Goal: Complete Application Form: Complete application form

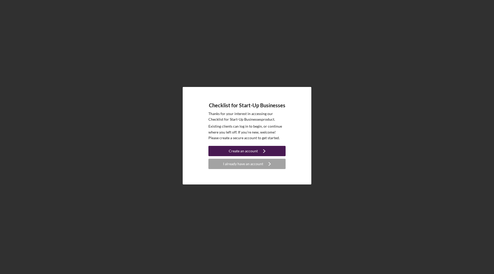
click at [254, 153] on div "Create an account" at bounding box center [243, 151] width 29 height 10
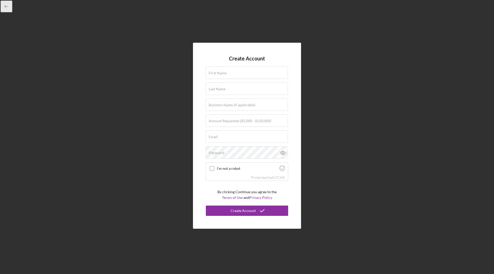
click at [7, 5] on icon "button" at bounding box center [7, 7] width 12 height 12
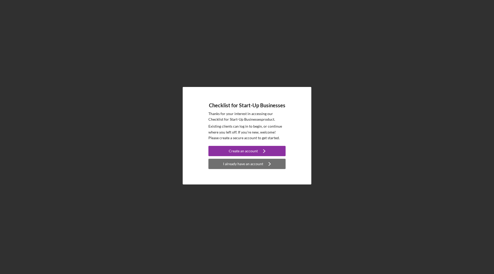
click at [261, 166] on div "I already have an account" at bounding box center [243, 164] width 40 height 10
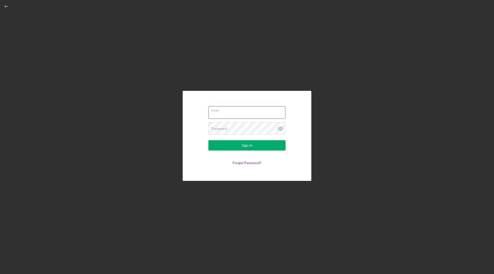
click at [240, 111] on div "Email" at bounding box center [247, 112] width 77 height 13
click at [240, 111] on input "Email" at bounding box center [247, 111] width 77 height 12
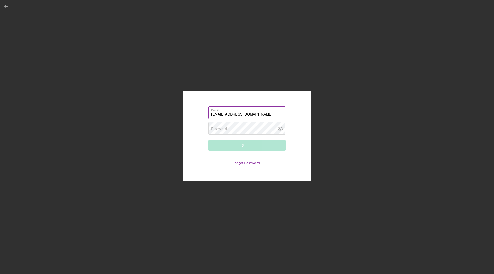
type input "[EMAIL_ADDRESS][DOMAIN_NAME]"
click at [209, 140] on button "Sign In" at bounding box center [247, 145] width 77 height 10
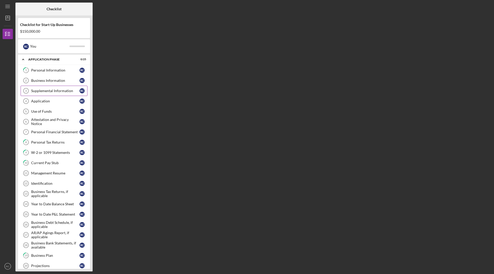
click at [53, 93] on link "Supplemental Information 3 Supplemental Information R C" at bounding box center [54, 91] width 67 height 10
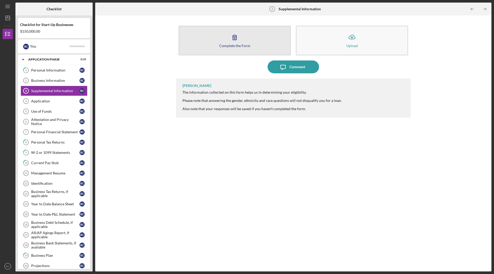
click at [243, 39] on button "Complete the Form Form" at bounding box center [235, 41] width 112 height 30
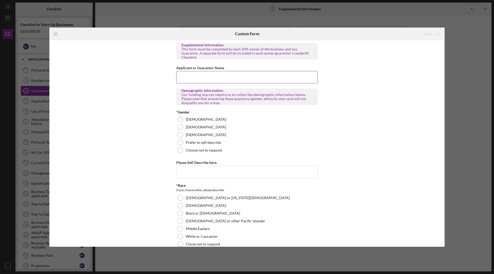
click at [254, 77] on input "Applicant or Guarantor Name" at bounding box center [247, 77] width 142 height 12
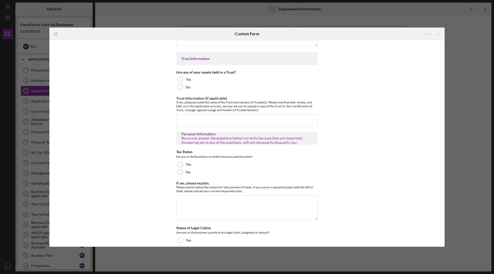
scroll to position [978, 0]
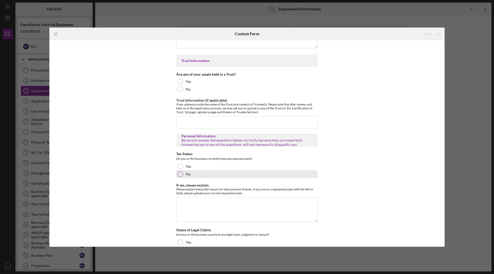
click at [184, 170] on div "No" at bounding box center [247, 174] width 142 height 8
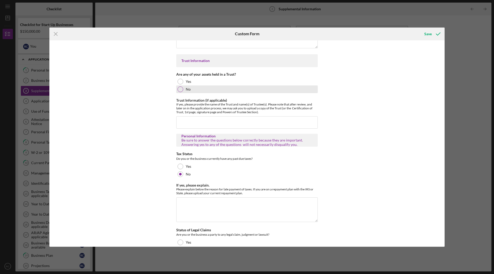
click at [186, 87] on label "No" at bounding box center [188, 89] width 5 height 4
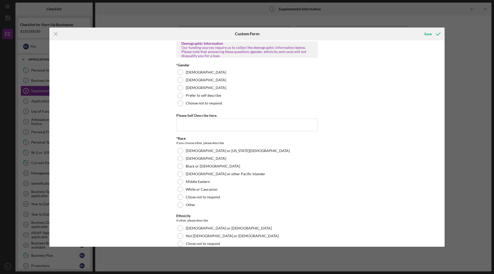
scroll to position [0, 0]
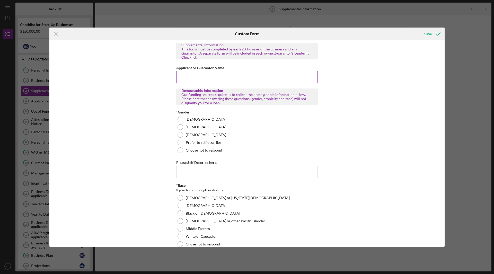
click at [224, 71] on input "Applicant or Guarantor Name" at bounding box center [247, 77] width 142 height 12
type input "[PERSON_NAME]"
click at [181, 124] on div at bounding box center [181, 127] width 6 height 6
click at [214, 169] on input "Please Self Describe here." at bounding box center [247, 172] width 142 height 12
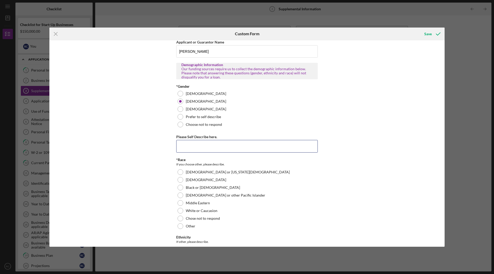
scroll to position [51, 0]
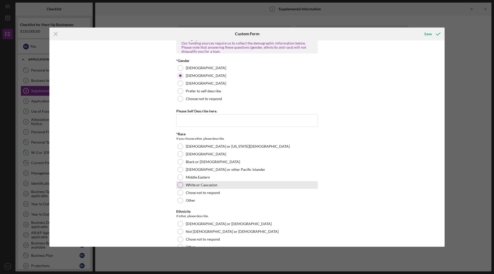
click at [191, 183] on label "White or Caucasion" at bounding box center [202, 185] width 32 height 4
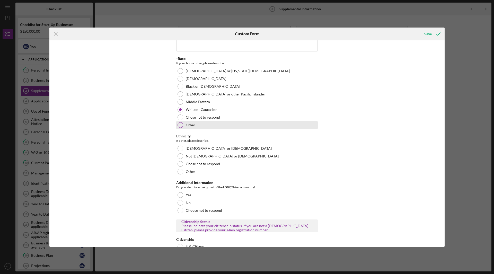
scroll to position [129, 0]
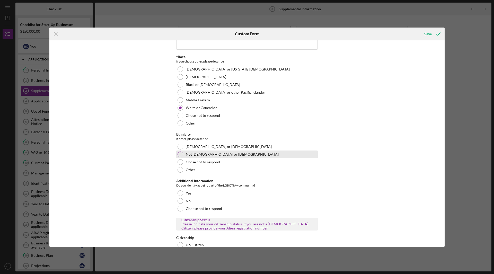
click at [189, 152] on label "Not [DEMOGRAPHIC_DATA] or [DEMOGRAPHIC_DATA]" at bounding box center [232, 154] width 93 height 4
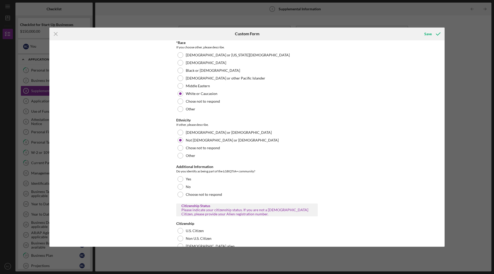
scroll to position [154, 0]
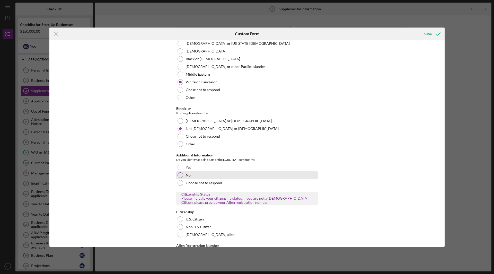
click at [186, 173] on label "No" at bounding box center [188, 175] width 5 height 4
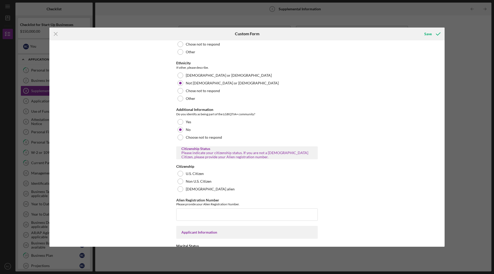
scroll to position [232, 0]
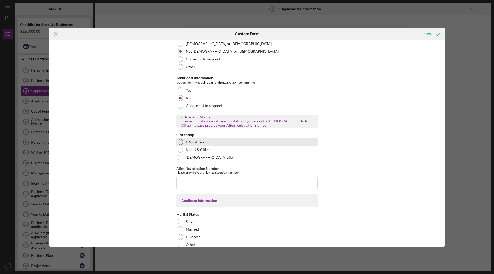
click at [187, 140] on label "U.S. Citizen" at bounding box center [195, 142] width 18 height 4
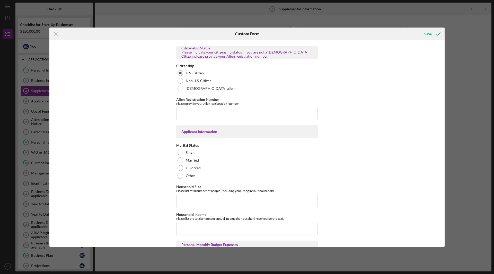
scroll to position [309, 0]
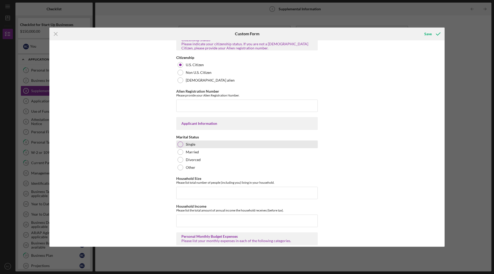
click at [186, 142] on label "Single" at bounding box center [191, 144] width 10 height 4
click at [187, 148] on div "Married" at bounding box center [247, 152] width 142 height 8
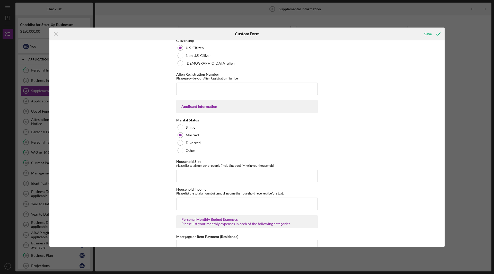
scroll to position [335, 0]
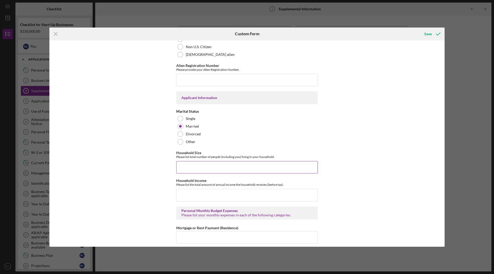
click at [237, 166] on input "Household Size" at bounding box center [247, 167] width 142 height 12
type input "3"
click at [229, 191] on input "Household Income" at bounding box center [247, 195] width 142 height 12
drag, startPoint x: 215, startPoint y: 192, endPoint x: 238, endPoint y: 212, distance: 29.7
click at [215, 192] on input "Household Income" at bounding box center [247, 195] width 142 height 12
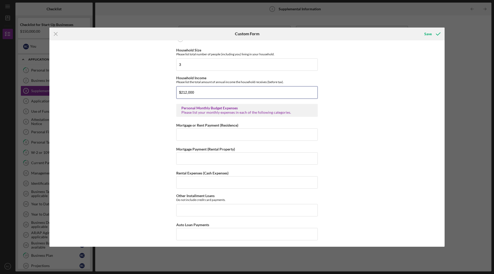
scroll to position [438, 0]
type input "$212,000"
click at [254, 131] on input "Mortgage or Rent Payment (Residence)" at bounding box center [247, 134] width 142 height 12
click at [226, 135] on input "Mortgage or Rent Payment (Residence)" at bounding box center [247, 134] width 142 height 12
click at [285, 180] on input "Rental Expenses (Cash Expenses)" at bounding box center [247, 182] width 142 height 12
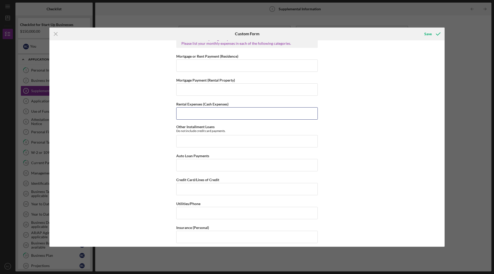
scroll to position [515, 0]
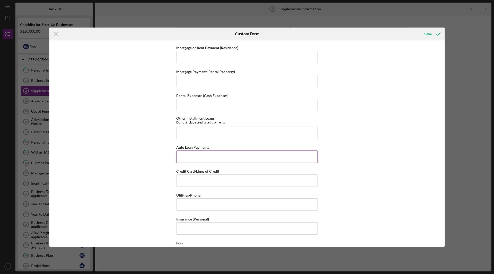
click at [264, 155] on input "Auto Loan Payments" at bounding box center [247, 157] width 142 height 12
type input "$0"
click at [248, 180] on input "Credit Card/Lines of Credit" at bounding box center [247, 181] width 142 height 12
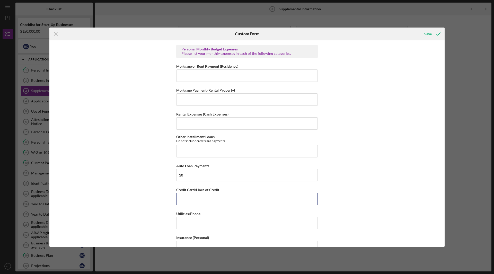
scroll to position [489, 0]
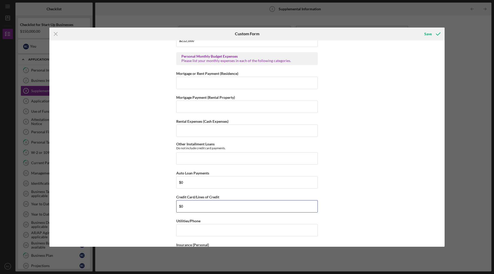
type input "$0"
click at [379, 178] on div "Supplemental Information This form must be completed by each 20% owner of the b…" at bounding box center [246, 143] width 395 height 206
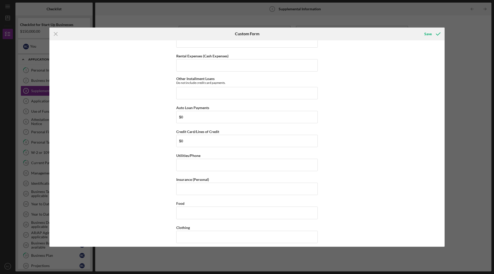
scroll to position [566, 0]
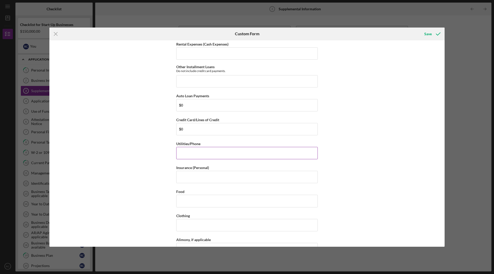
click at [231, 149] on input "Utilities/Phone" at bounding box center [247, 153] width 142 height 12
click at [222, 200] on input "Food" at bounding box center [247, 201] width 142 height 12
type input "$600"
click at [201, 219] on input "Clothing" at bounding box center [247, 225] width 142 height 12
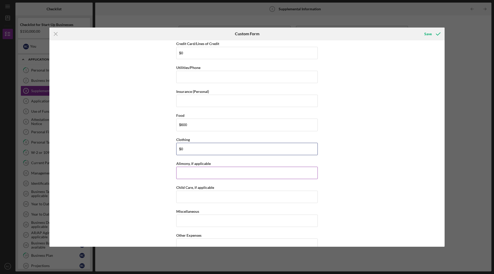
scroll to position [644, 0]
type input "$0"
click at [230, 170] on input "Alimony, if applicable" at bounding box center [247, 172] width 142 height 12
type input "$0"
click at [281, 190] on input "Child Care, if applicable" at bounding box center [247, 196] width 142 height 12
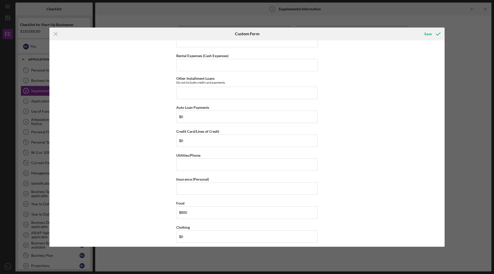
scroll to position [566, 0]
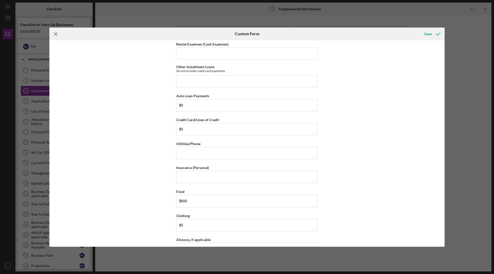
click at [56, 33] on icon "Icon/Menu Close" at bounding box center [55, 34] width 13 height 13
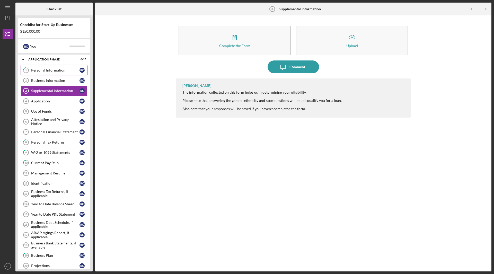
click at [59, 70] on div "Personal Information" at bounding box center [55, 70] width 48 height 4
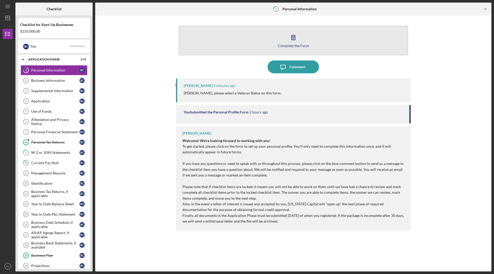
click at [294, 43] on icon "button" at bounding box center [293, 37] width 13 height 13
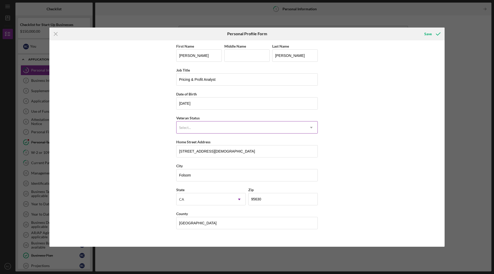
click at [288, 130] on div "Select..." at bounding box center [241, 128] width 129 height 12
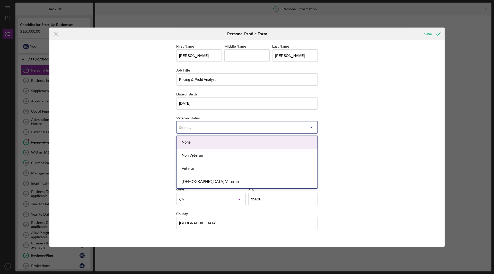
click at [215, 142] on div "None" at bounding box center [247, 142] width 141 height 13
click at [224, 128] on div "Select..." at bounding box center [241, 128] width 129 height 12
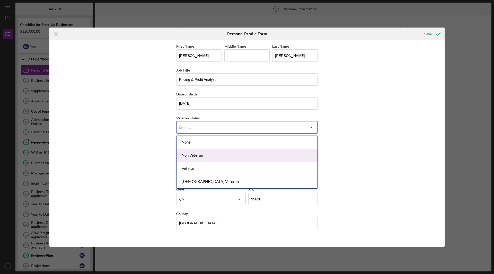
click at [211, 155] on div "Non Veteran" at bounding box center [247, 155] width 141 height 13
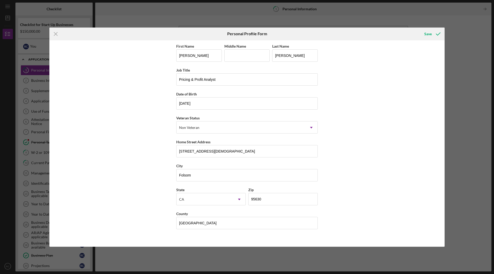
click at [381, 156] on div "First Name [PERSON_NAME] Middle Name Last Name [PERSON_NAME] Job Title Pricing …" at bounding box center [246, 143] width 395 height 206
click at [434, 33] on icon "submit" at bounding box center [438, 34] width 13 height 13
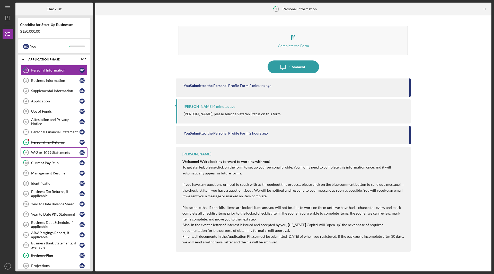
click at [49, 151] on div "W-2 or 1099 Statements" at bounding box center [55, 153] width 48 height 4
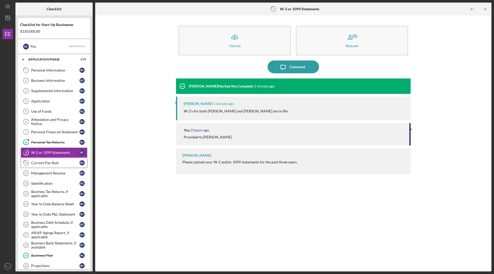
click at [50, 164] on div "Current Pay Stub" at bounding box center [55, 163] width 48 height 4
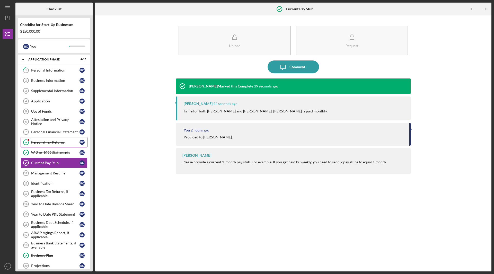
click at [55, 141] on div "Personal Tax Returns" at bounding box center [55, 142] width 48 height 4
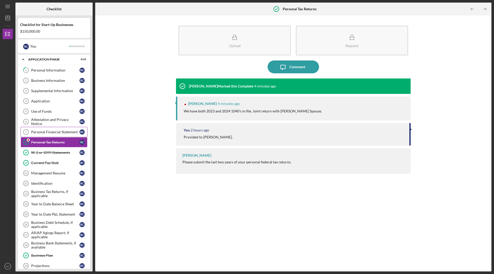
click at [56, 131] on div "Personal Financial Statement" at bounding box center [55, 132] width 48 height 4
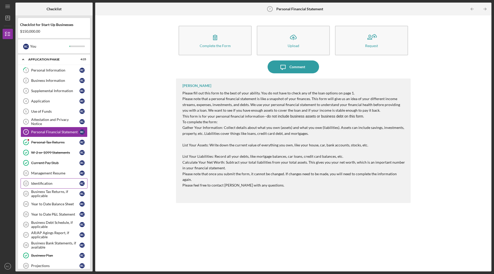
click at [47, 185] on div "Identification" at bounding box center [55, 183] width 48 height 4
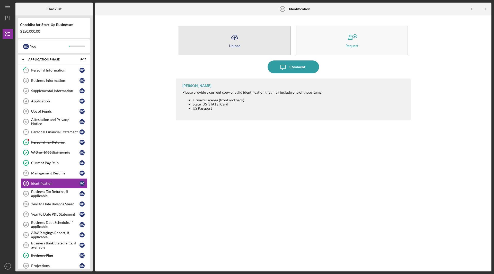
click at [267, 41] on button "Icon/Upload Upload" at bounding box center [235, 41] width 112 height 30
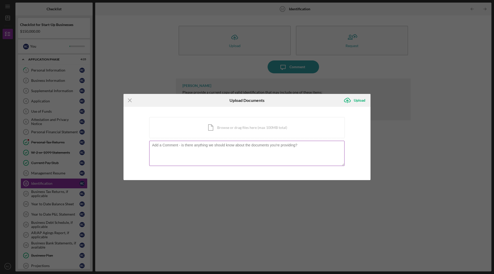
click at [212, 151] on textarea at bounding box center [246, 153] width 195 height 25
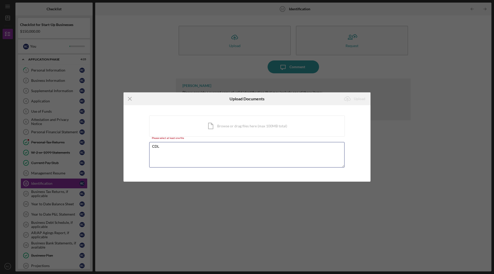
type textarea "CDL"
click at [224, 195] on div "Icon/Menu Close Upload Documents Icon/Upload Upload You're uploading documents …" at bounding box center [247, 137] width 494 height 274
click at [251, 129] on div "Icon/Document Browse or drag files here (max 100MB total) Tap to choose files o…" at bounding box center [247, 126] width 196 height 21
